Goal: Task Accomplishment & Management: Manage account settings

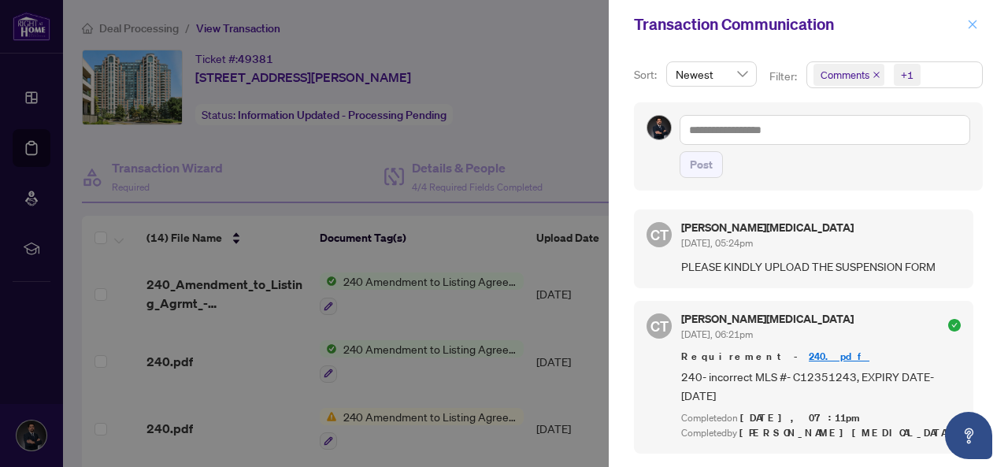
click at [968, 26] on icon "close" at bounding box center [972, 24] width 11 height 11
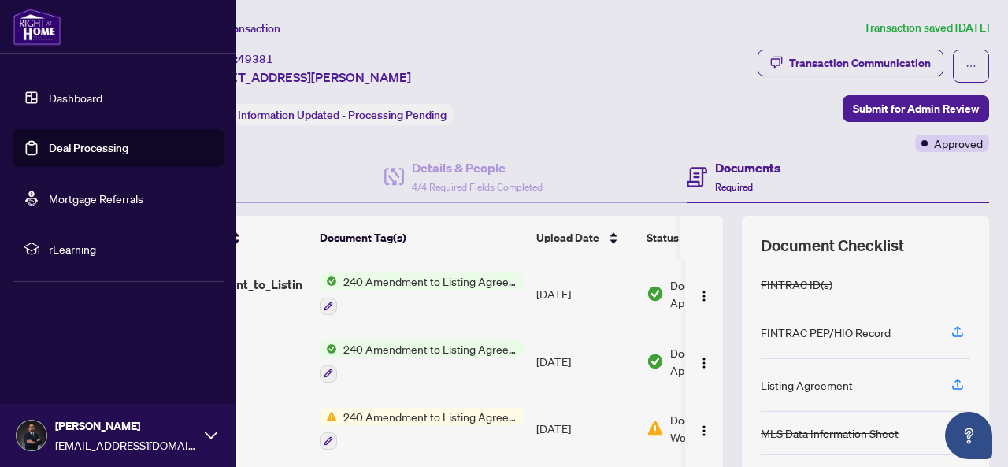
click at [49, 141] on link "Deal Processing" at bounding box center [89, 148] width 80 height 14
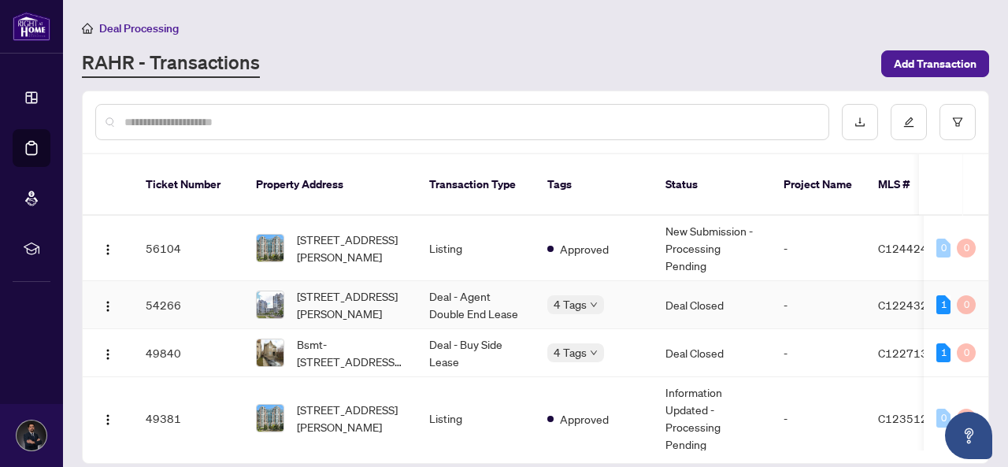
click at [357, 287] on span "[STREET_ADDRESS][PERSON_NAME]" at bounding box center [350, 304] width 107 height 35
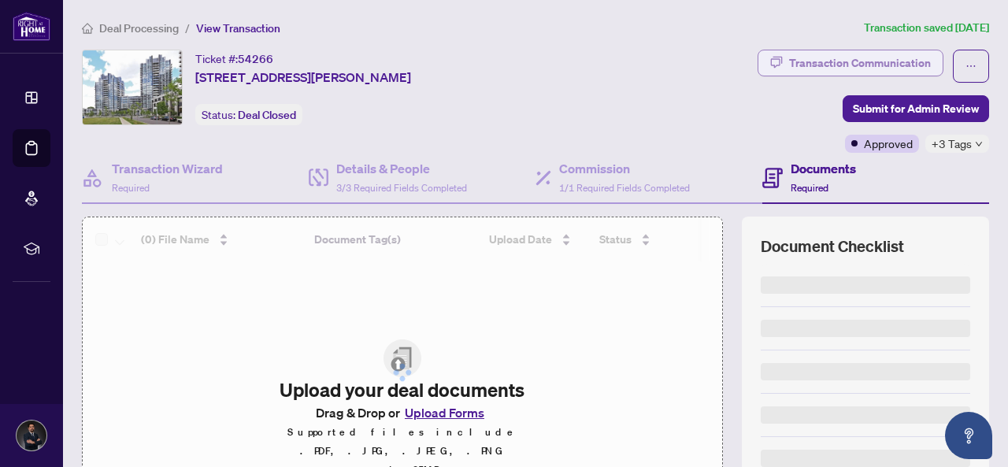
click at [825, 64] on div "Transaction Communication" at bounding box center [860, 62] width 142 height 25
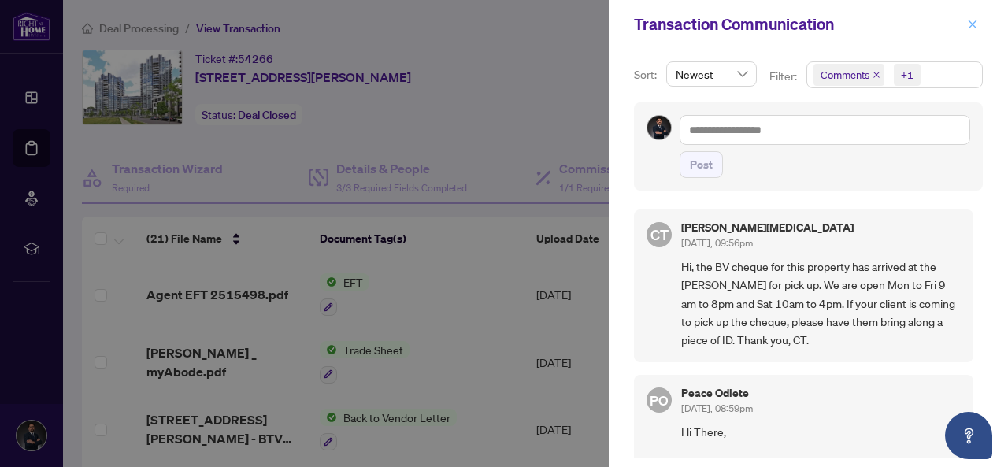
click at [970, 28] on icon "close" at bounding box center [972, 24] width 11 height 11
